Goal: Find specific page/section: Find specific page/section

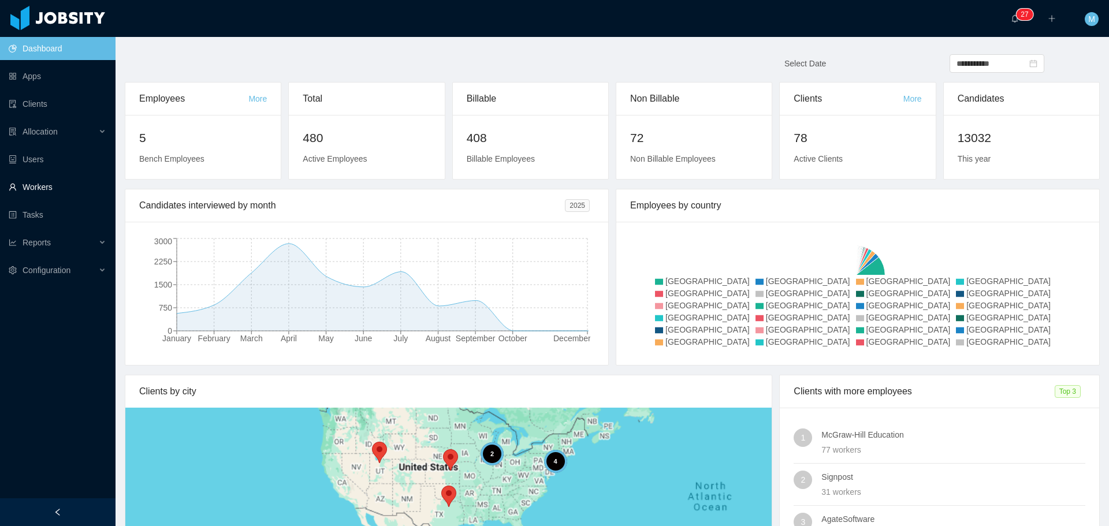
click at [53, 186] on link "Workers" at bounding box center [58, 187] width 98 height 23
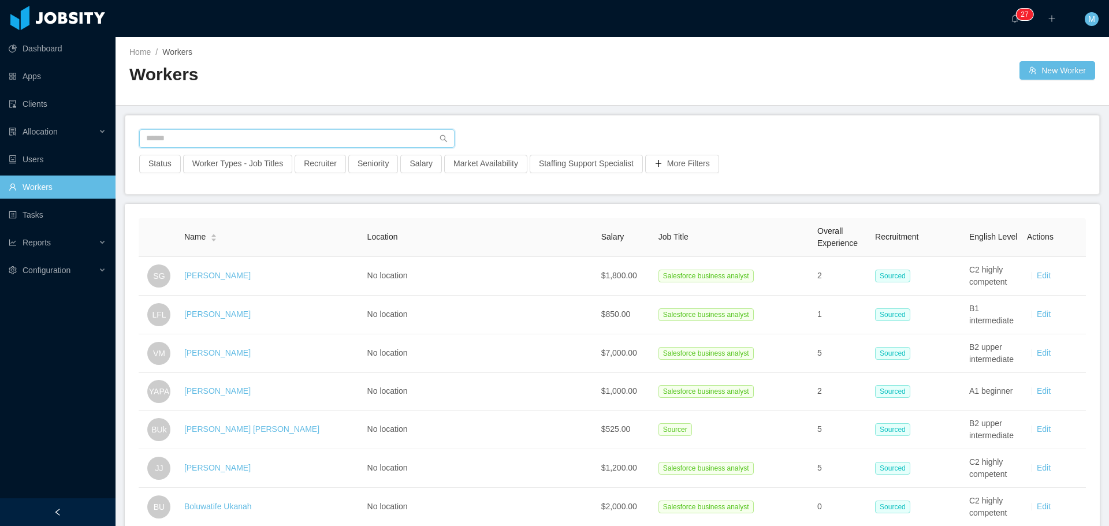
click at [229, 143] on input "text" at bounding box center [296, 138] width 315 height 18
type input "*"
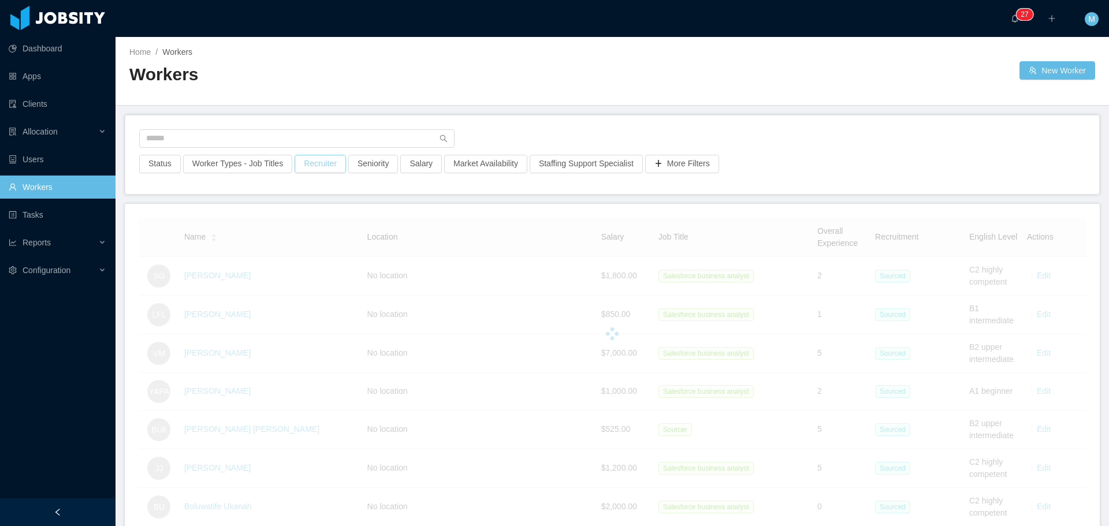
click at [321, 166] on button "Recruiter" at bounding box center [320, 164] width 51 height 18
click at [287, 216] on div at bounding box center [314, 215] width 163 height 17
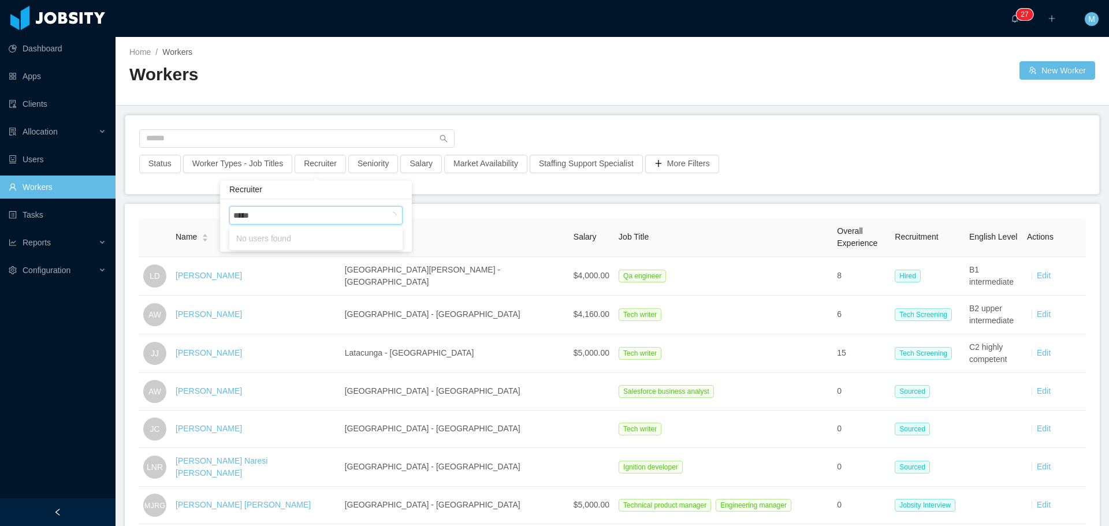
type input "******"
click at [298, 237] on li "[PERSON_NAME]" at bounding box center [315, 238] width 173 height 18
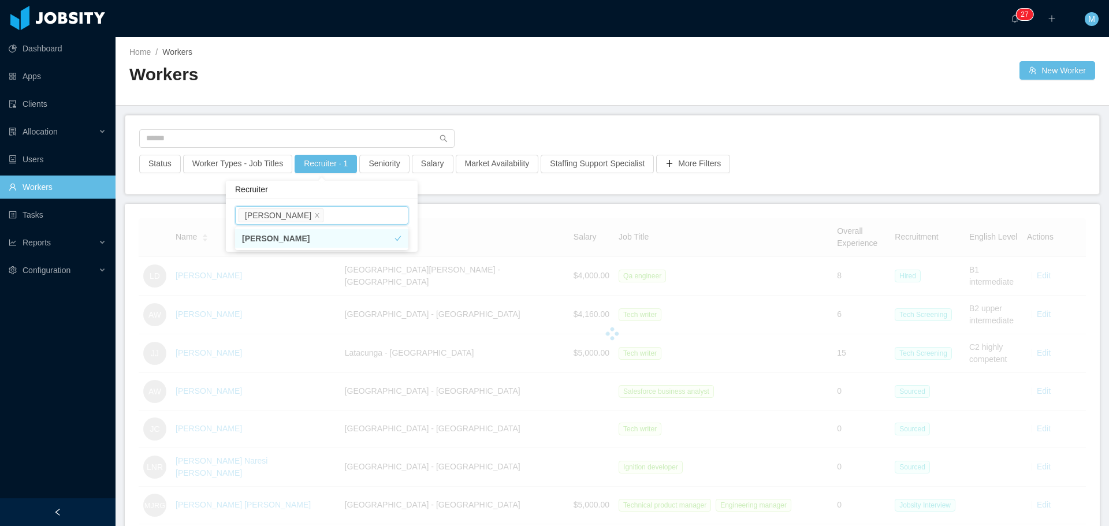
click at [481, 199] on main "Home / Workers / Workers New Worker Status Worker Types - Job Titles Recruiter …" at bounding box center [613, 281] width 994 height 489
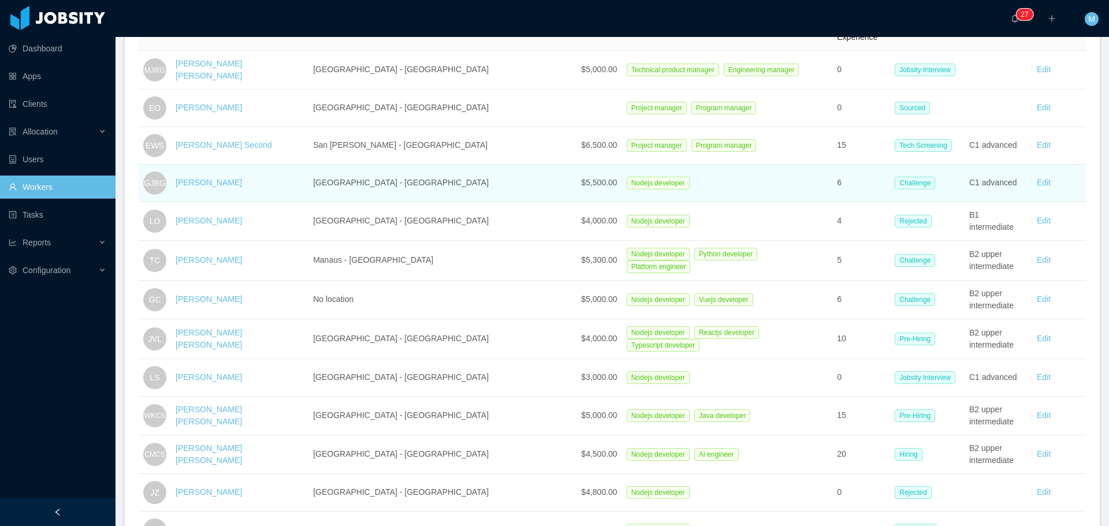
scroll to position [231, 0]
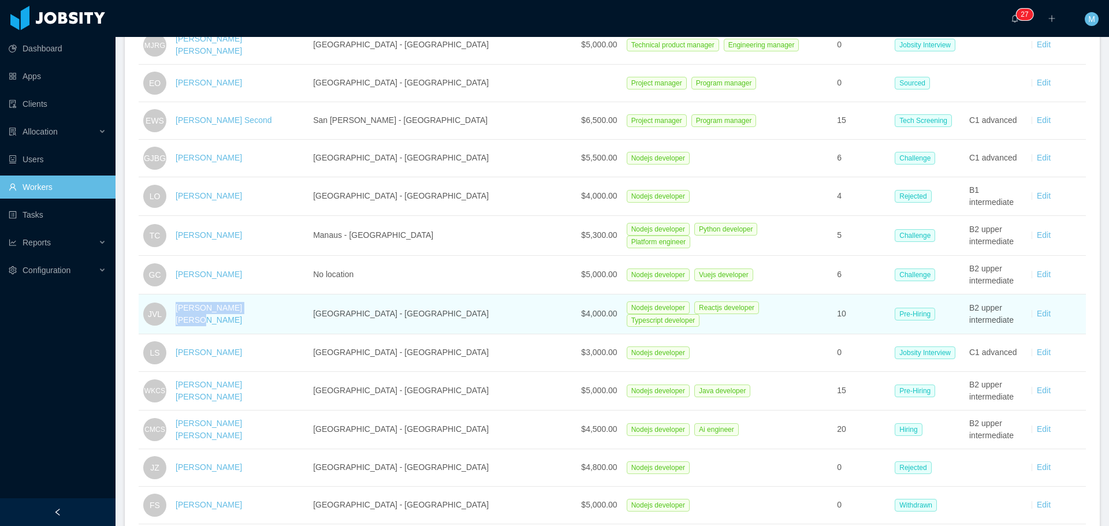
drag, startPoint x: 266, startPoint y: 310, endPoint x: 183, endPoint y: 303, distance: 84.1
click at [183, 303] on td "[PERSON_NAME] [PERSON_NAME]" at bounding box center [240, 315] width 138 height 40
copy link "[PERSON_NAME] [PERSON_NAME]"
